Goal: Download file/media

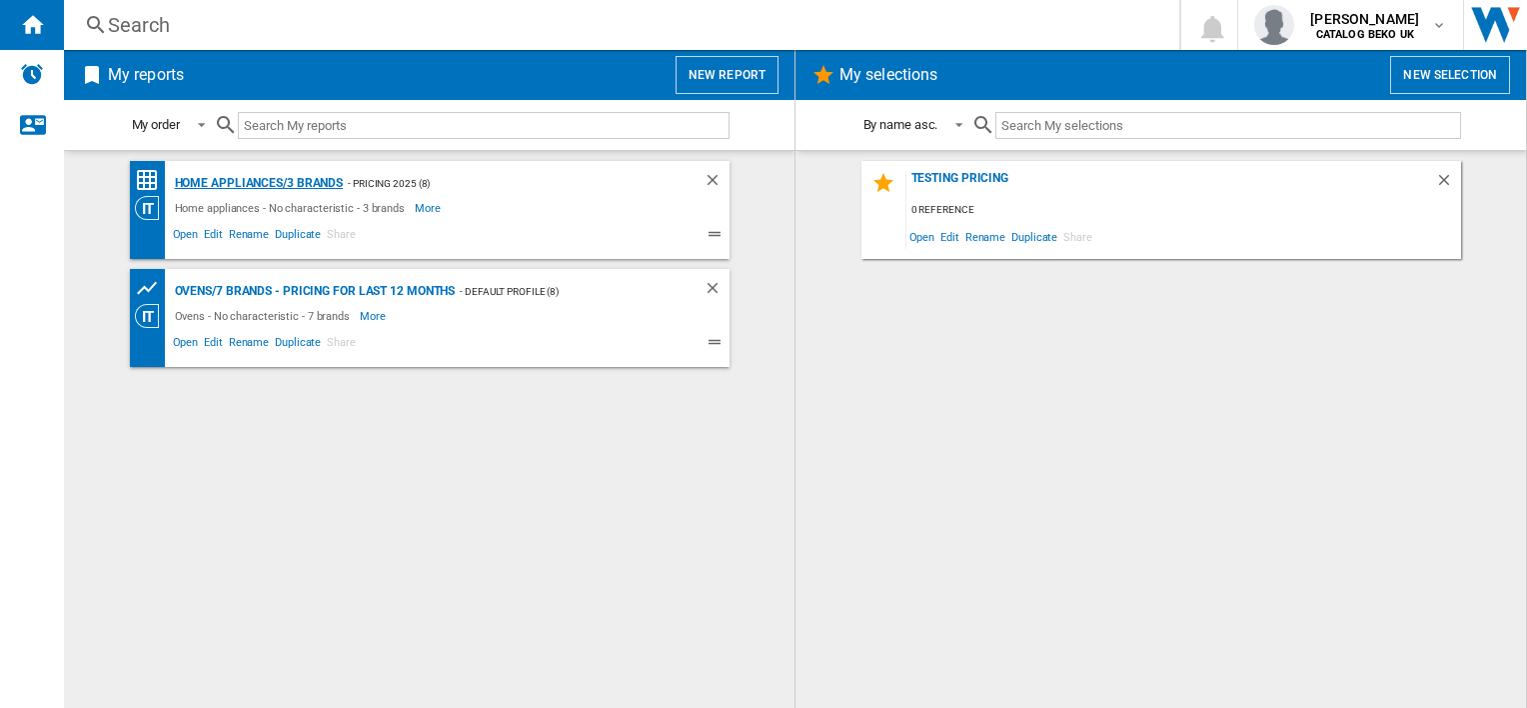
click at [242, 182] on div "Home appliances/3 brands" at bounding box center [257, 183] width 174 height 25
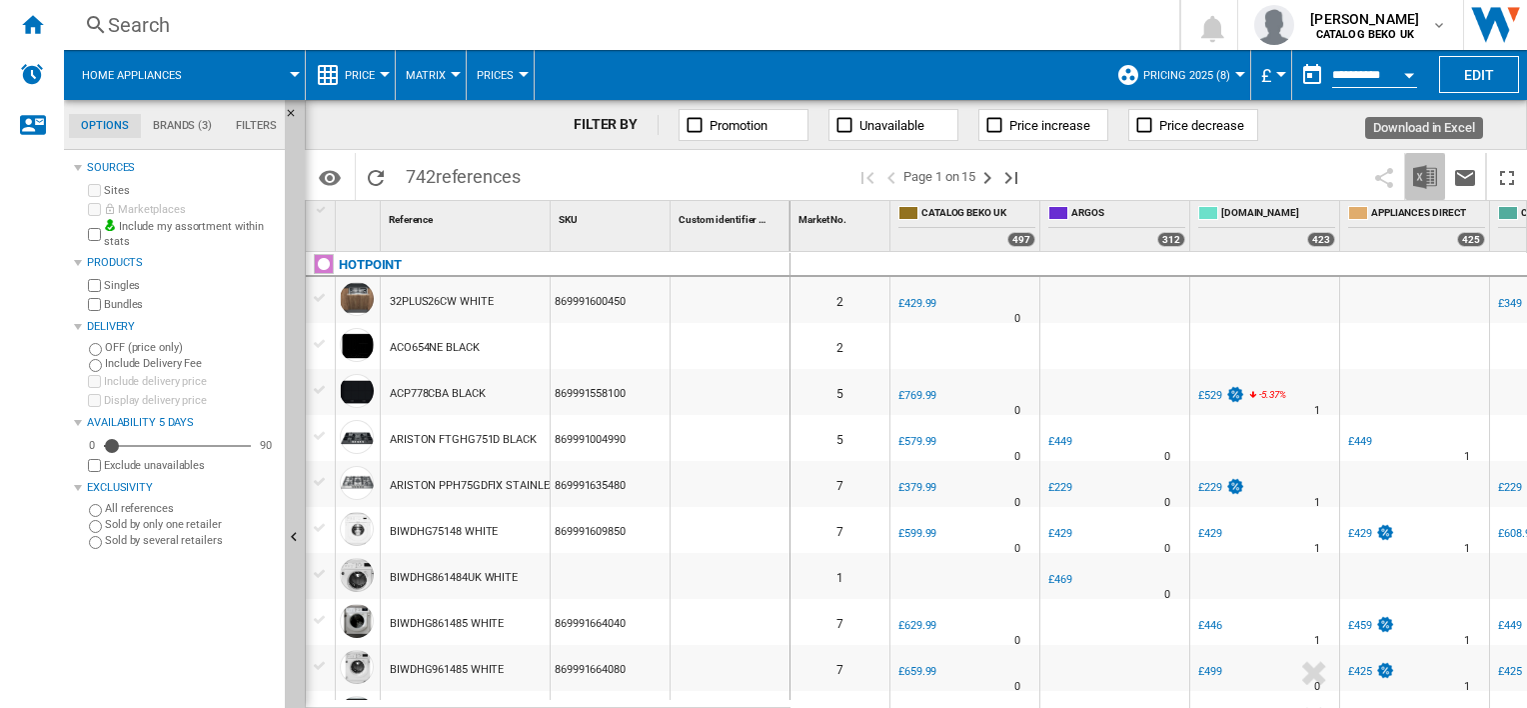
click at [1419, 172] on img "Download in Excel" at bounding box center [1425, 177] width 24 height 24
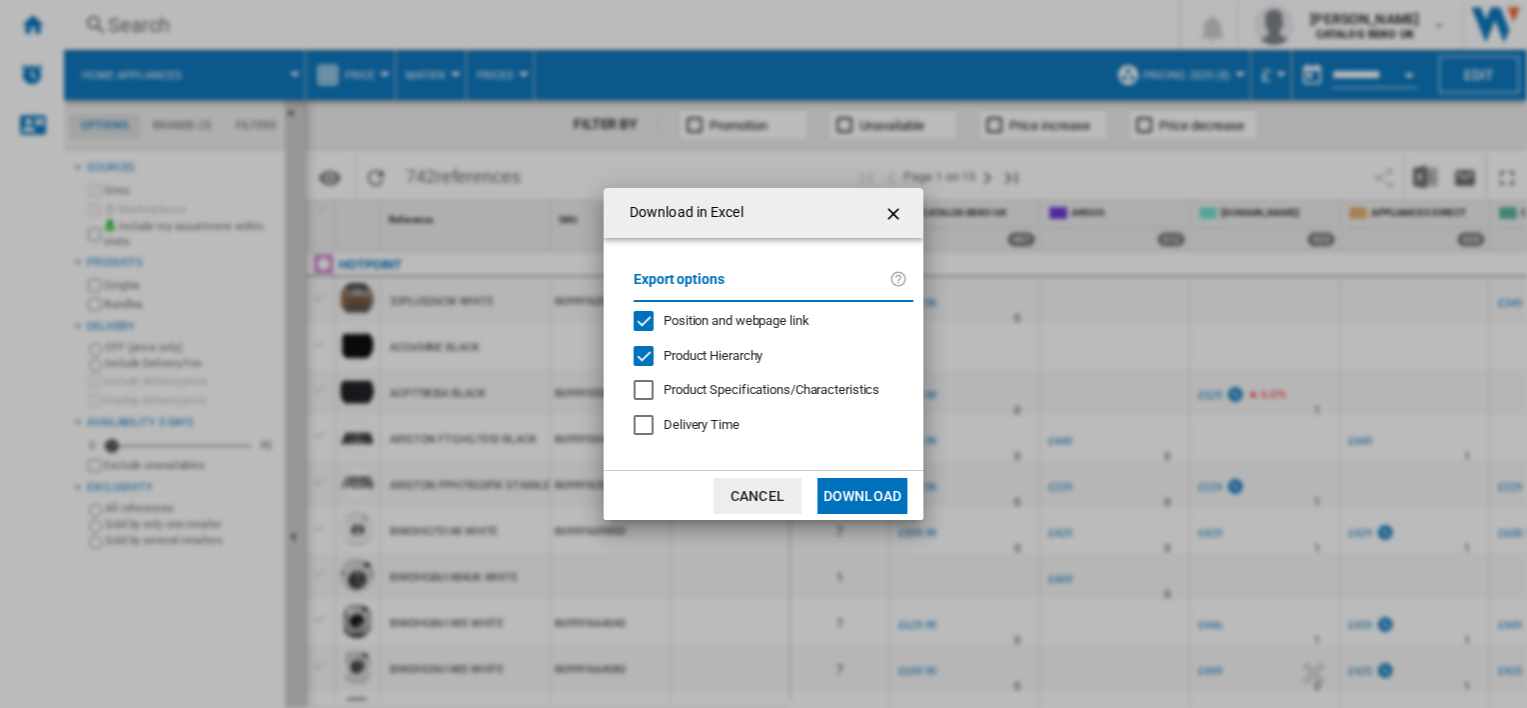
click at [875, 482] on button "Download" at bounding box center [863, 496] width 90 height 36
